Goal: Find specific page/section: Find specific page/section

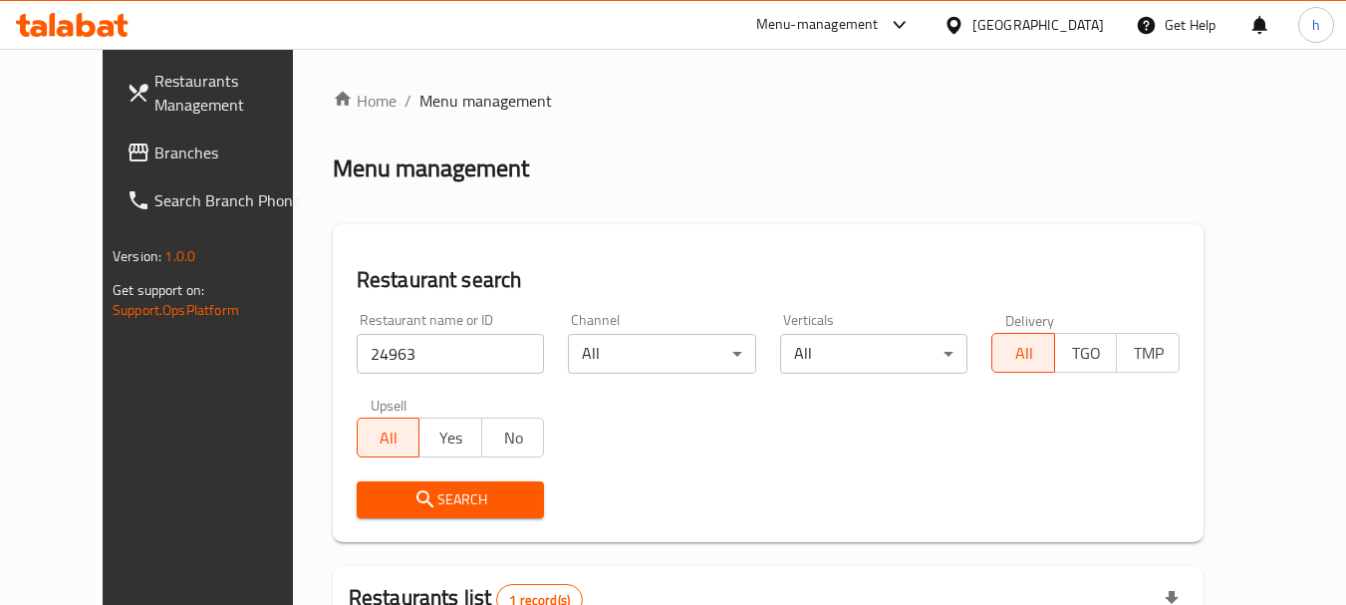
click at [1077, 25] on div "[GEOGRAPHIC_DATA]" at bounding box center [1039, 25] width 132 height 22
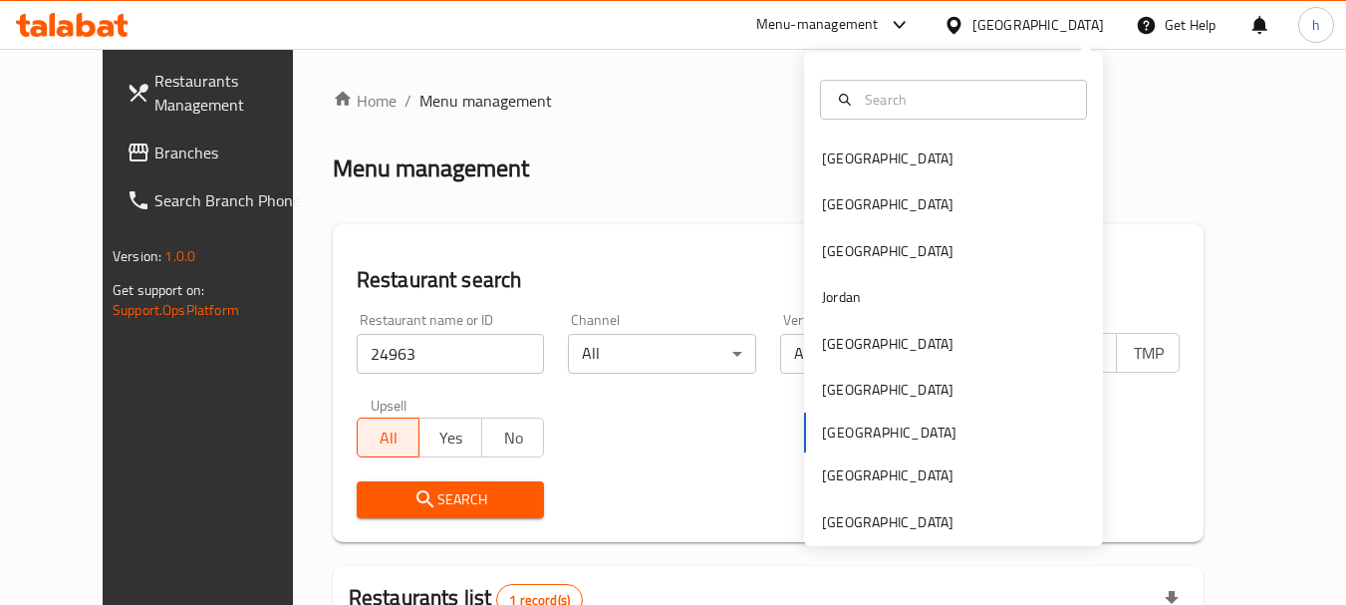
click at [823, 433] on div "[GEOGRAPHIC_DATA] [GEOGRAPHIC_DATA] [GEOGRAPHIC_DATA] [GEOGRAPHIC_DATA] [GEOGRA…" at bounding box center [953, 341] width 299 height 410
click at [829, 425] on div "[GEOGRAPHIC_DATA] [GEOGRAPHIC_DATA] [GEOGRAPHIC_DATA] [GEOGRAPHIC_DATA] [GEOGRA…" at bounding box center [953, 341] width 299 height 410
click at [824, 432] on div "[GEOGRAPHIC_DATA] [GEOGRAPHIC_DATA] [GEOGRAPHIC_DATA] [GEOGRAPHIC_DATA] [GEOGRA…" at bounding box center [953, 341] width 299 height 410
click at [820, 429] on div "[GEOGRAPHIC_DATA] [GEOGRAPHIC_DATA] [GEOGRAPHIC_DATA] [GEOGRAPHIC_DATA] [GEOGRA…" at bounding box center [953, 341] width 299 height 410
click at [822, 148] on div "[GEOGRAPHIC_DATA]" at bounding box center [888, 159] width 132 height 22
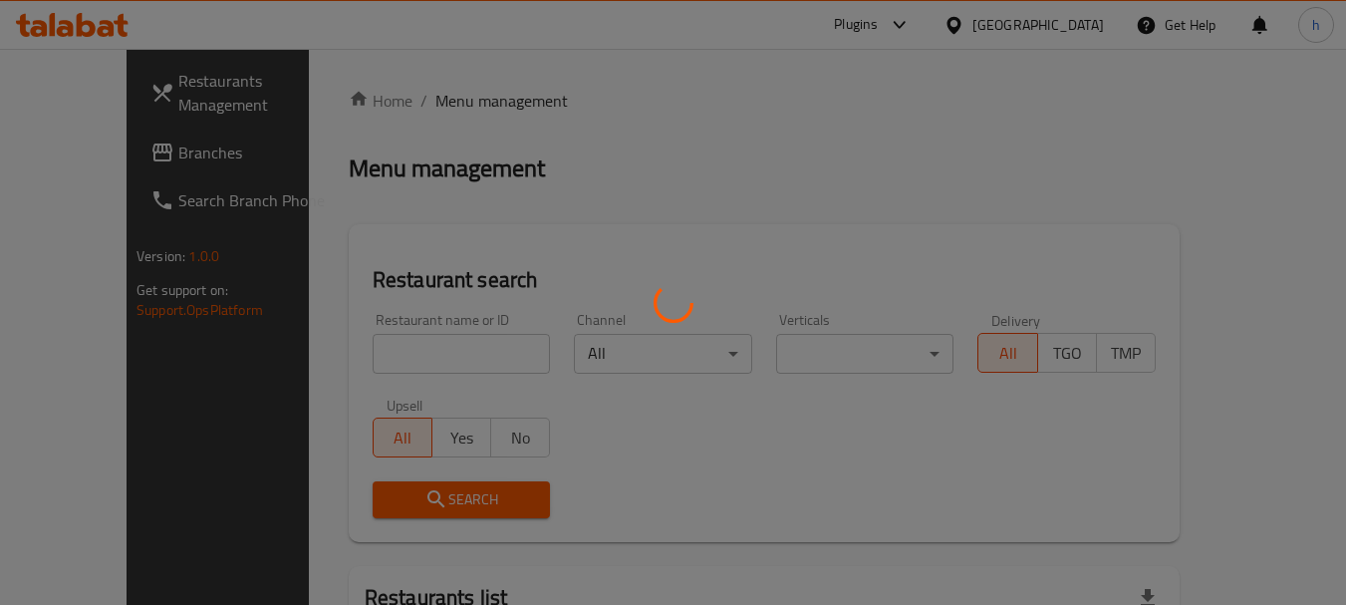
click at [1075, 24] on div at bounding box center [673, 302] width 1346 height 605
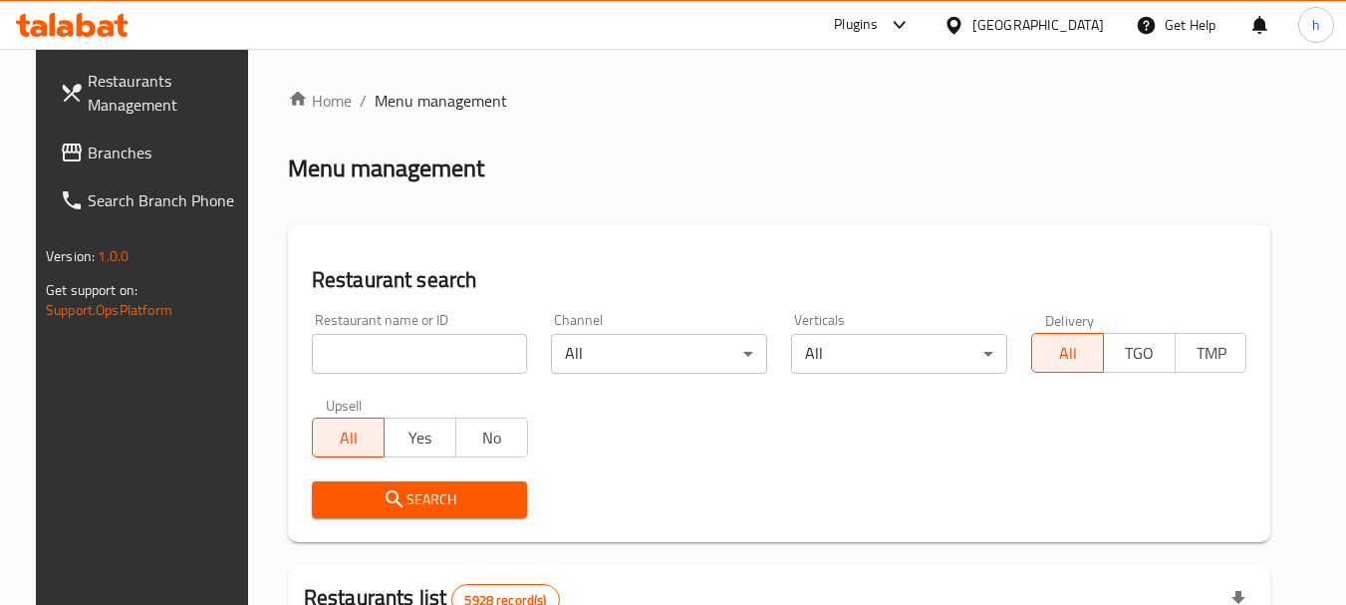
click at [1075, 24] on div "[GEOGRAPHIC_DATA]" at bounding box center [1039, 25] width 132 height 22
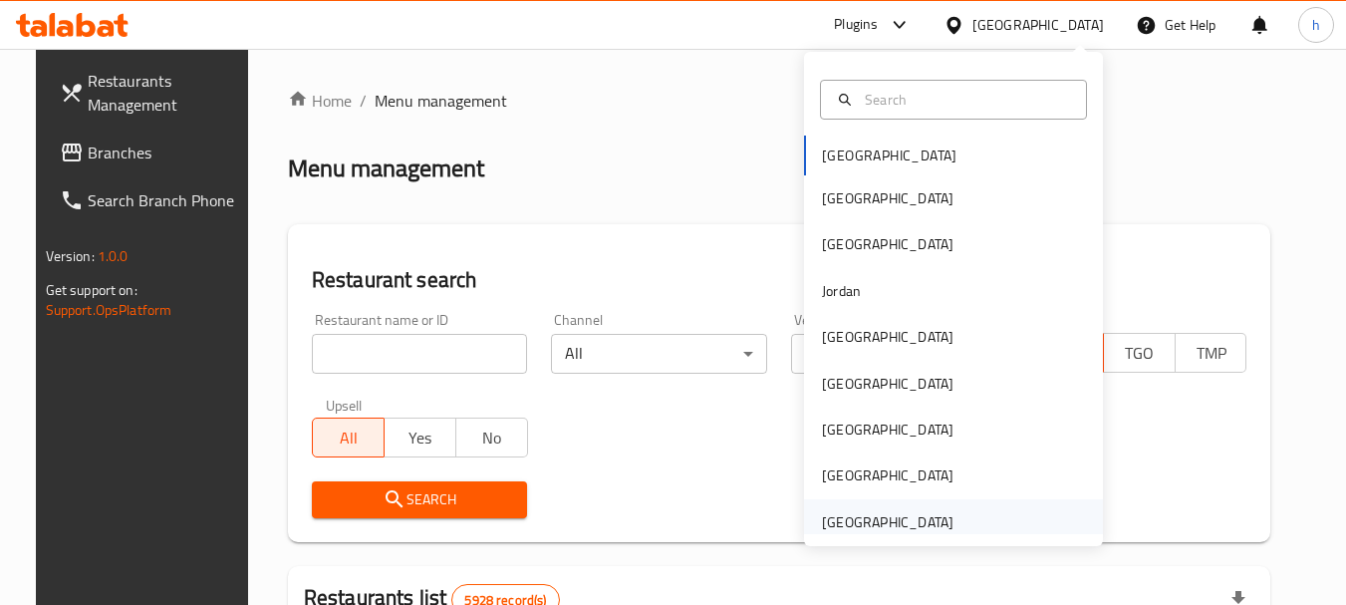
click at [871, 525] on div "[GEOGRAPHIC_DATA]" at bounding box center [888, 522] width 132 height 22
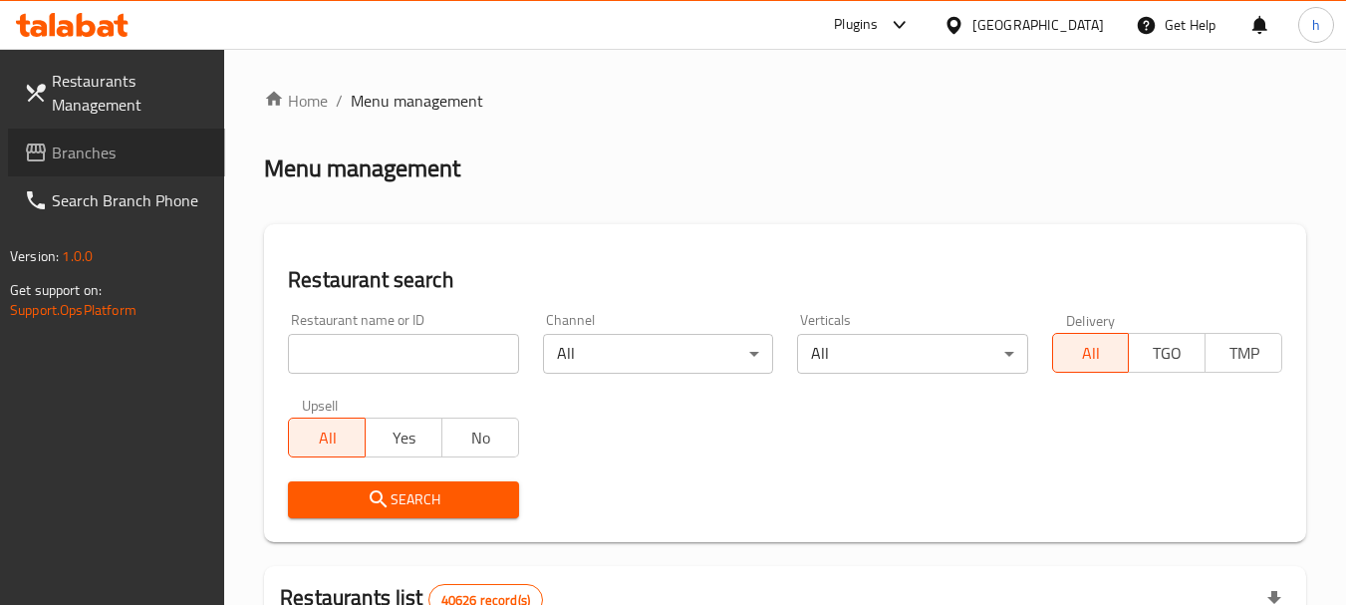
click at [68, 144] on span "Branches" at bounding box center [130, 153] width 157 height 24
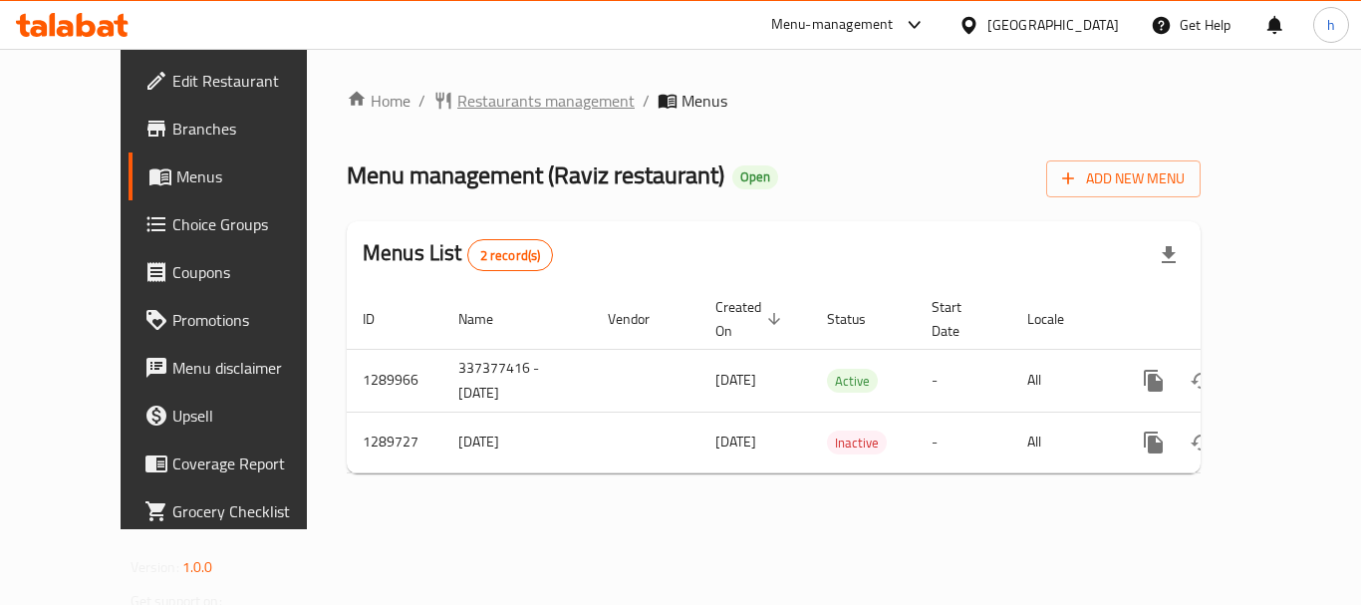
click at [491, 105] on span "Restaurants management" at bounding box center [545, 101] width 177 height 24
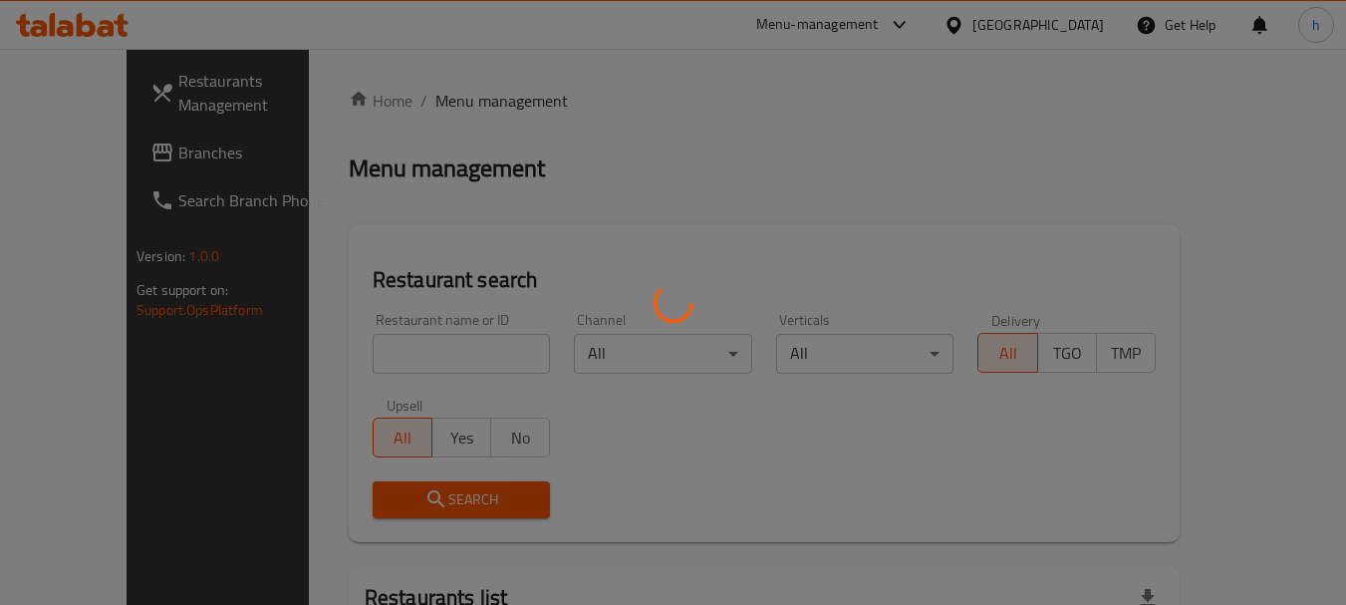
click at [401, 330] on div at bounding box center [673, 302] width 1346 height 605
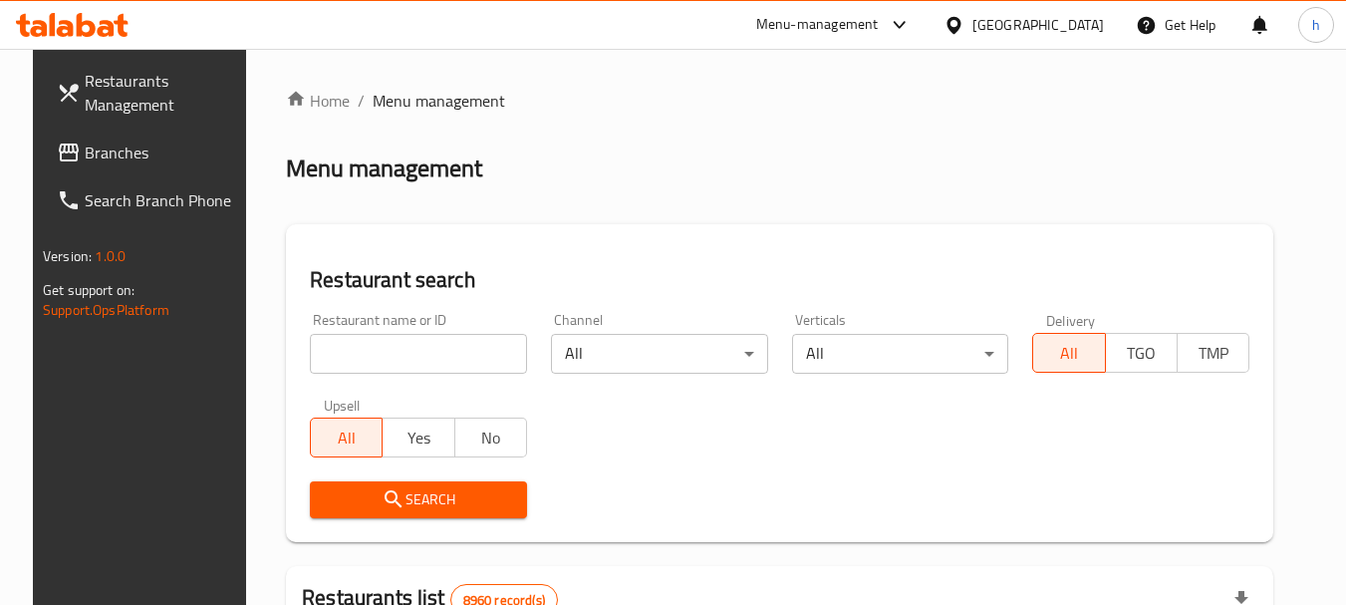
click at [393, 354] on input "search" at bounding box center [418, 354] width 217 height 40
click at [392, 354] on input "search" at bounding box center [418, 354] width 217 height 40
paste input "697815"
type input "697815"
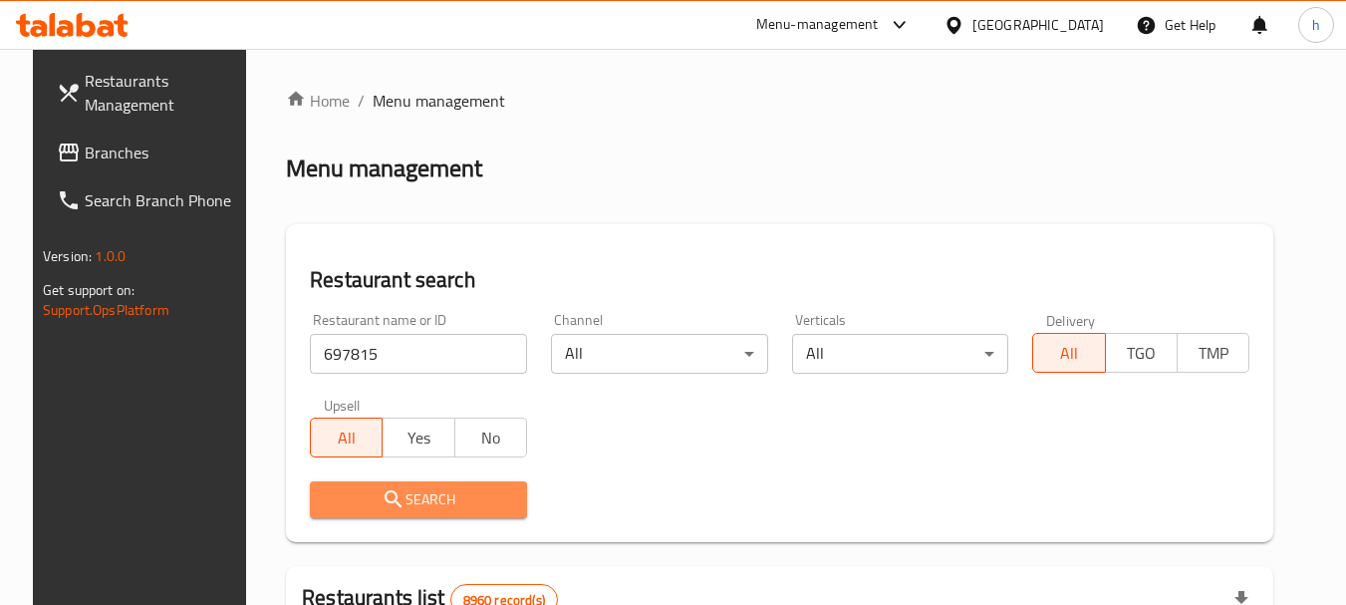
click at [412, 503] on span "Search" at bounding box center [418, 499] width 185 height 25
click at [412, 503] on div at bounding box center [673, 302] width 1346 height 605
